Goal: Task Accomplishment & Management: Use online tool/utility

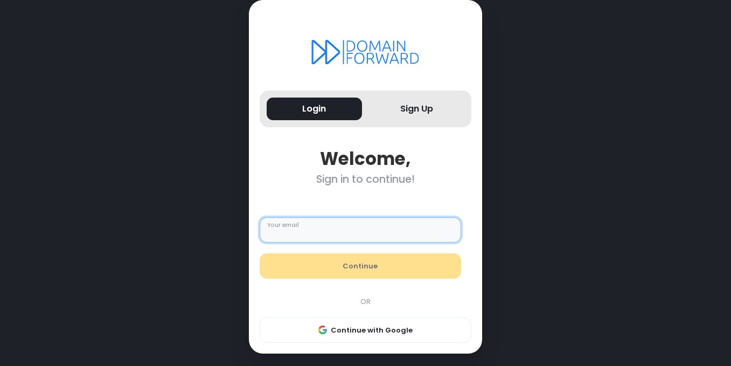
click at [315, 226] on input "Your email" at bounding box center [361, 230] width 202 height 26
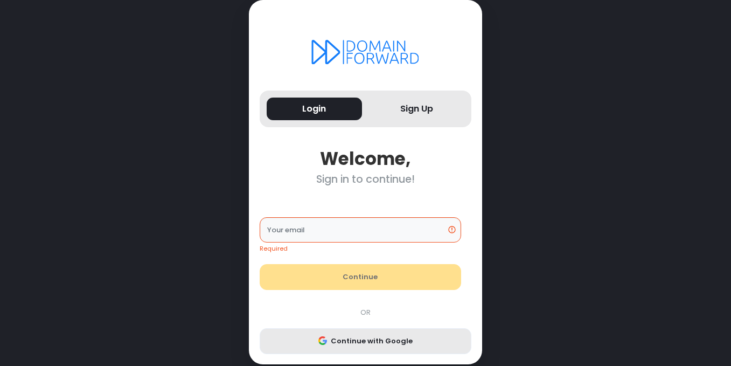
click at [321, 322] on div "Required Your email Continue OR Continue with Google" at bounding box center [365, 275] width 223 height 158
click at [335, 343] on button "Continue with Google" at bounding box center [366, 341] width 212 height 26
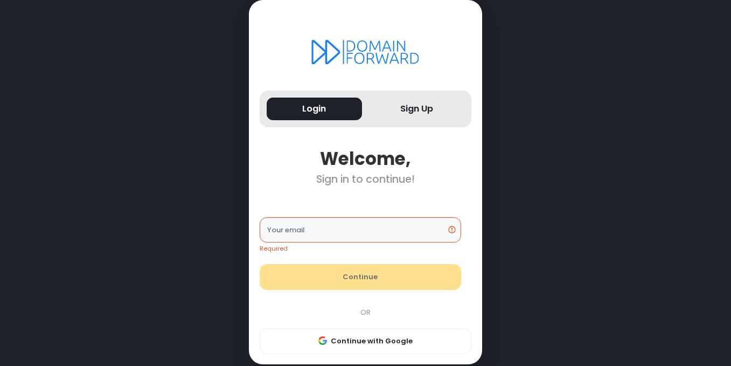
click at [404, 323] on div "Required Your email Continue OR Continue with Google" at bounding box center [365, 275] width 223 height 158
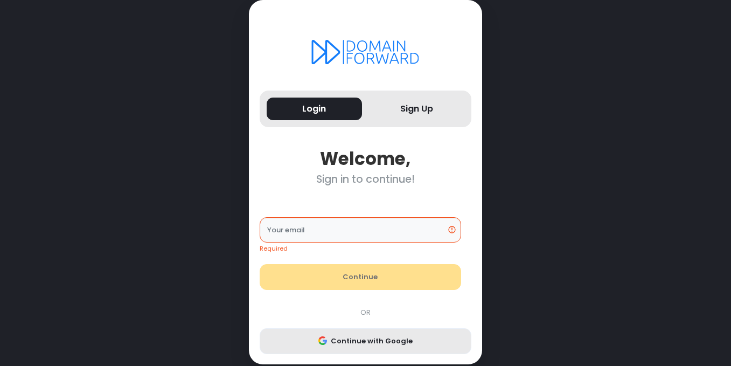
click at [359, 340] on button "Continue with Google" at bounding box center [366, 341] width 212 height 26
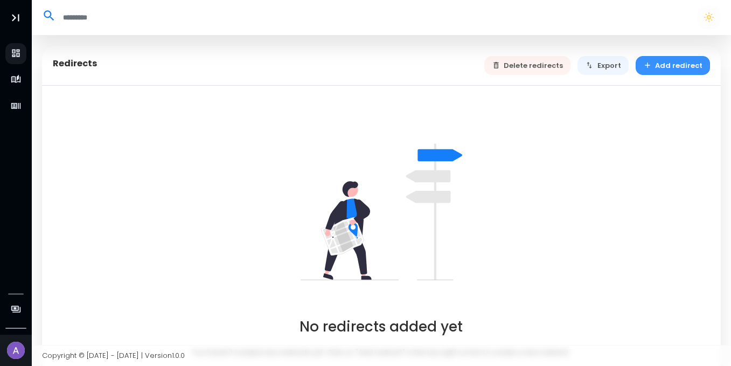
click at [682, 70] on button "Add redirect" at bounding box center [673, 65] width 75 height 19
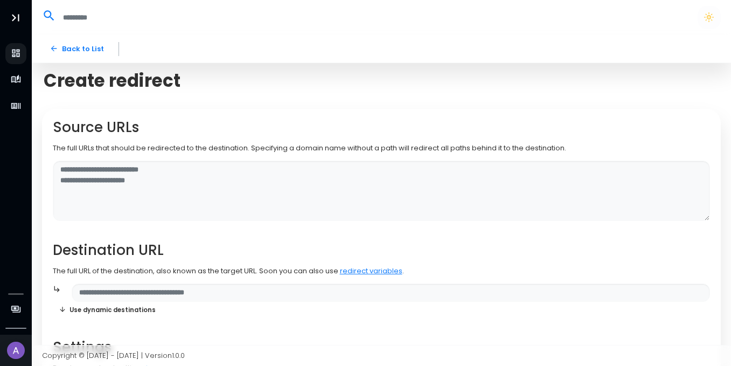
click at [102, 143] on p "The full URLs that should be redirected to the destination. Specifying a domain…" at bounding box center [382, 148] width 658 height 11
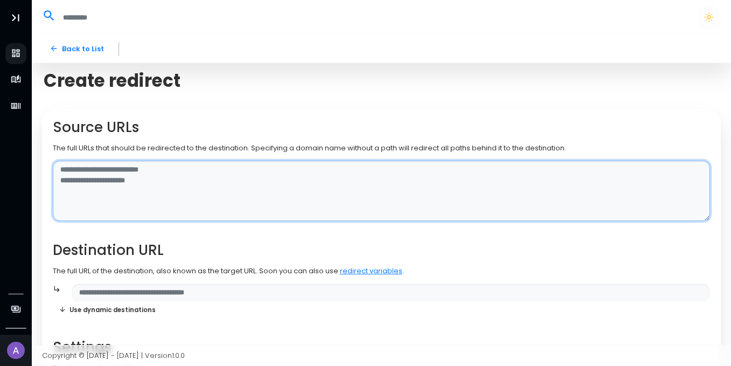
click at [97, 197] on textarea at bounding box center [382, 191] width 658 height 61
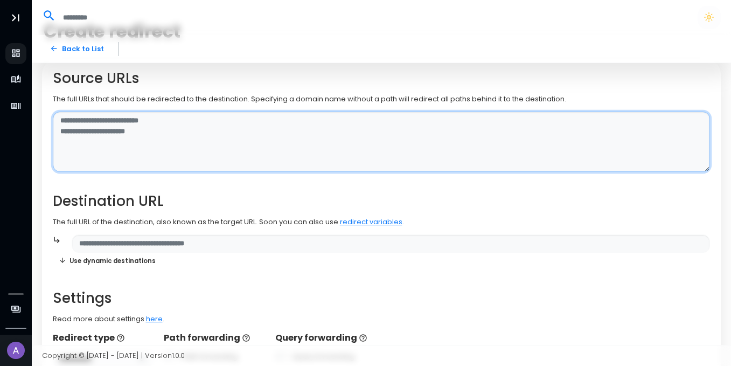
scroll to position [55, 0]
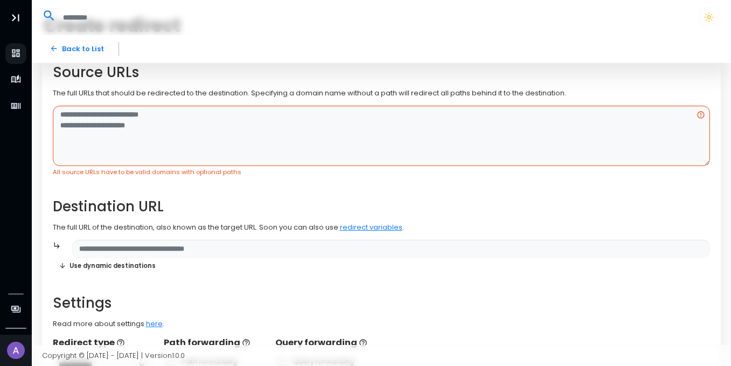
click at [90, 212] on div "**********" at bounding box center [382, 218] width 658 height 308
click at [90, 212] on h2 "Destination URL" at bounding box center [382, 206] width 658 height 17
click at [112, 225] on p "The full URL of the destination, also known as the target URL. Soon you can als…" at bounding box center [382, 227] width 658 height 11
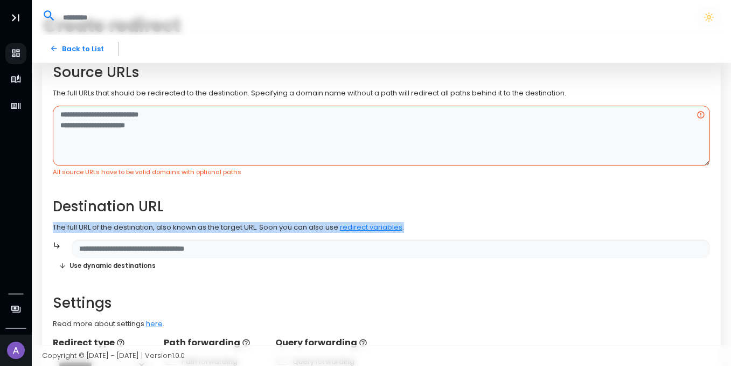
click at [112, 225] on p "The full URL of the destination, also known as the target URL. Soon you can als…" at bounding box center [382, 227] width 658 height 11
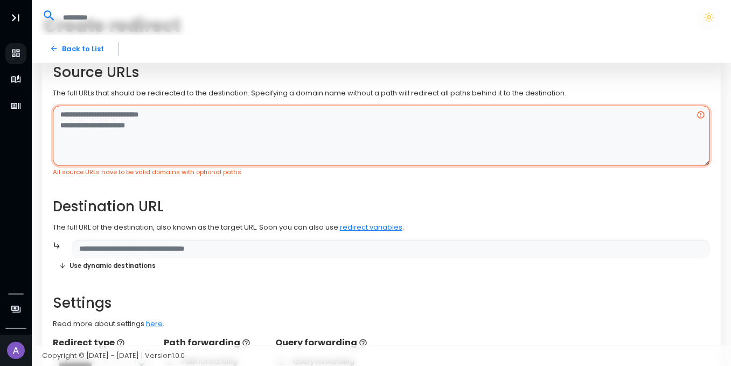
click at [170, 138] on textarea at bounding box center [382, 136] width 658 height 61
click at [303, 121] on textarea at bounding box center [382, 136] width 658 height 61
paste textarea "**********"
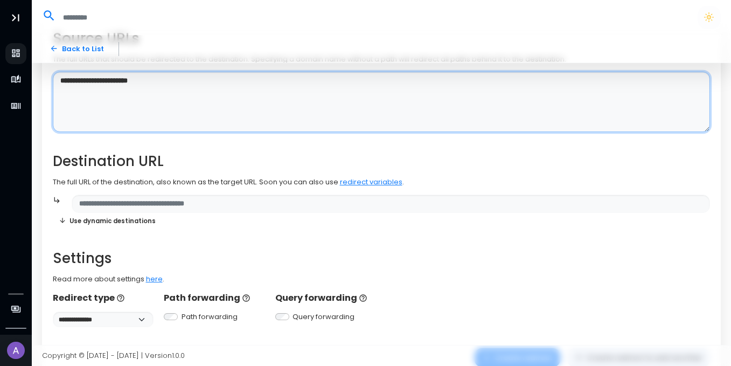
scroll to position [89, 0]
type textarea "**********"
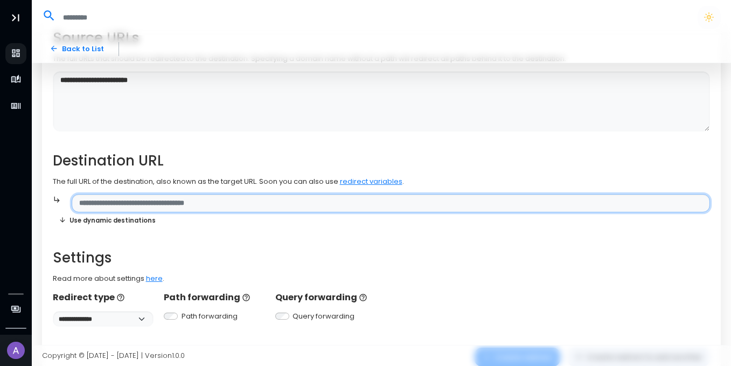
click at [142, 205] on input "text" at bounding box center [391, 203] width 638 height 19
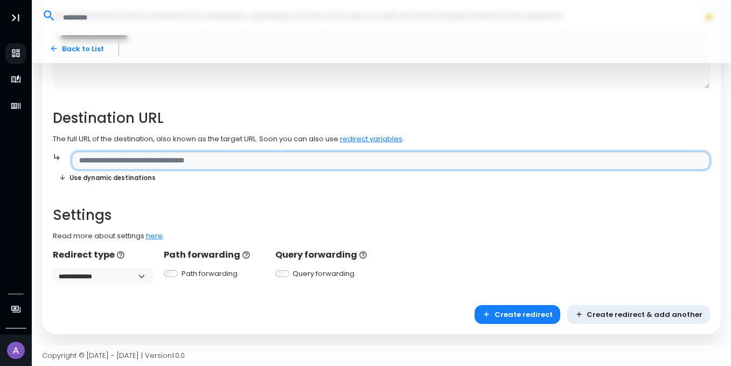
click at [190, 164] on input "text" at bounding box center [391, 160] width 638 height 19
